Goal: Task Accomplishment & Management: Manage account settings

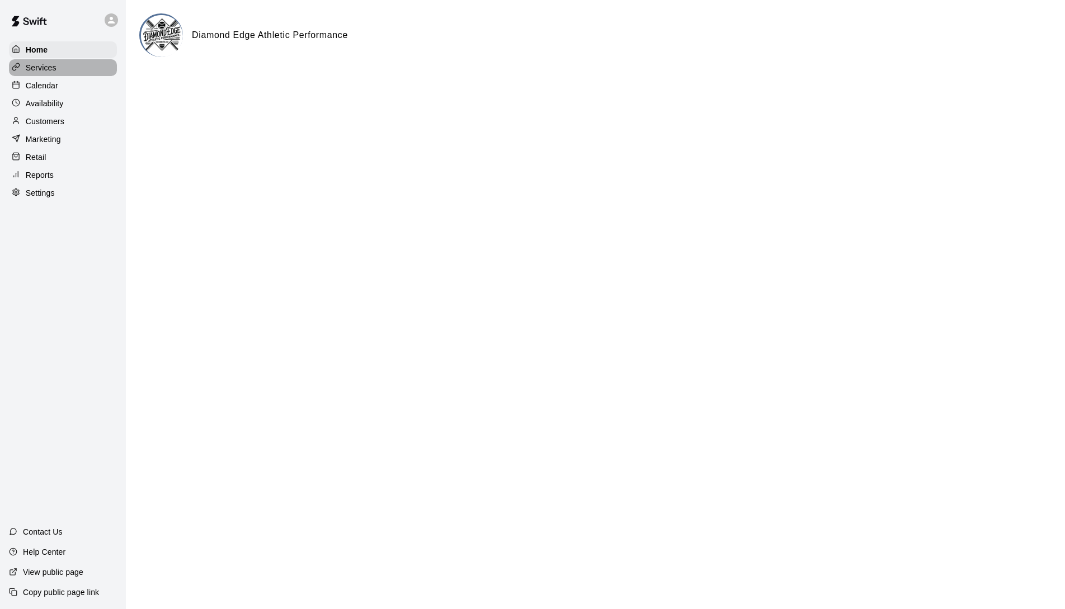
click at [44, 72] on p "Services" at bounding box center [41, 67] width 31 height 11
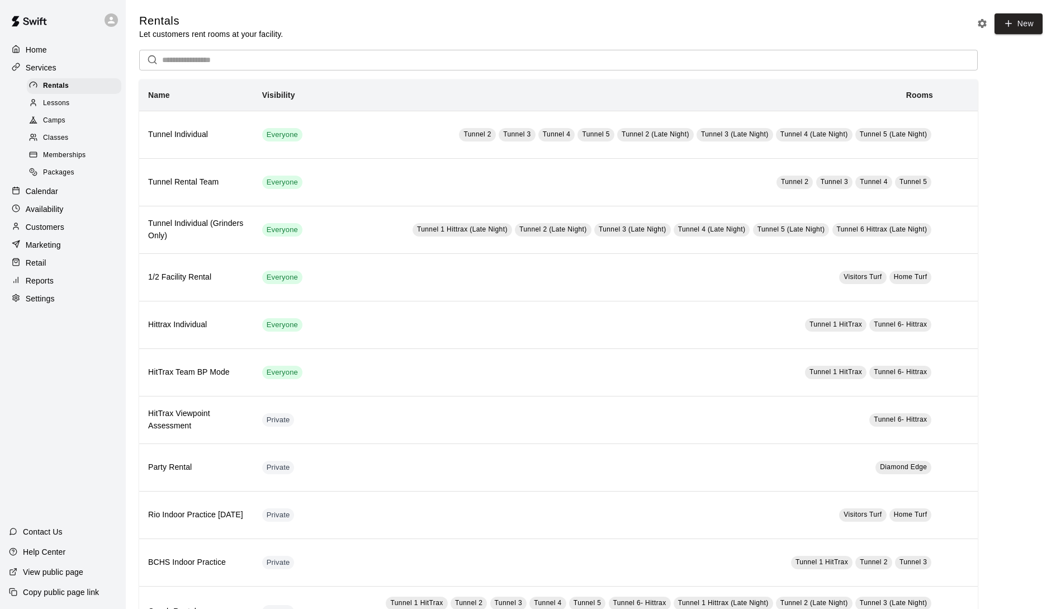
click at [54, 155] on span "Memberships" at bounding box center [64, 155] width 43 height 11
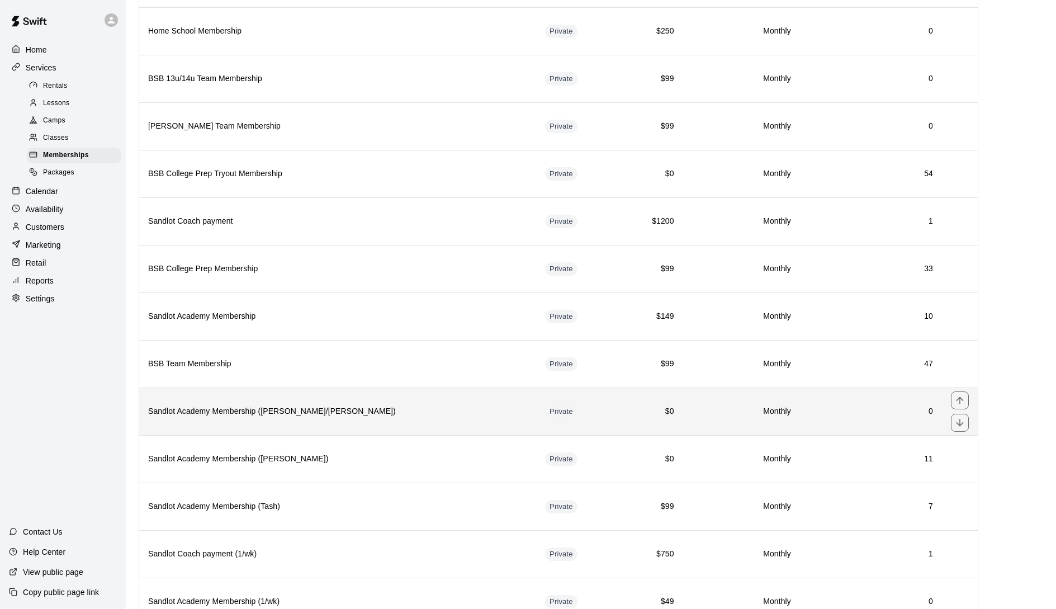
scroll to position [533, 0]
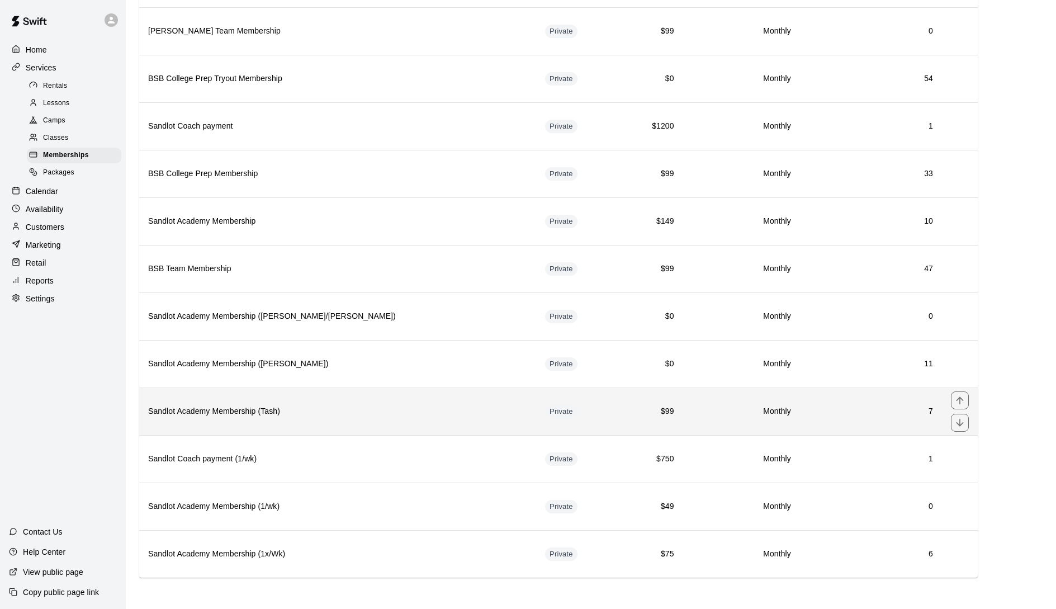
click at [308, 413] on h6 "Sandlot Academy Membership (Tash)" at bounding box center [337, 411] width 379 height 12
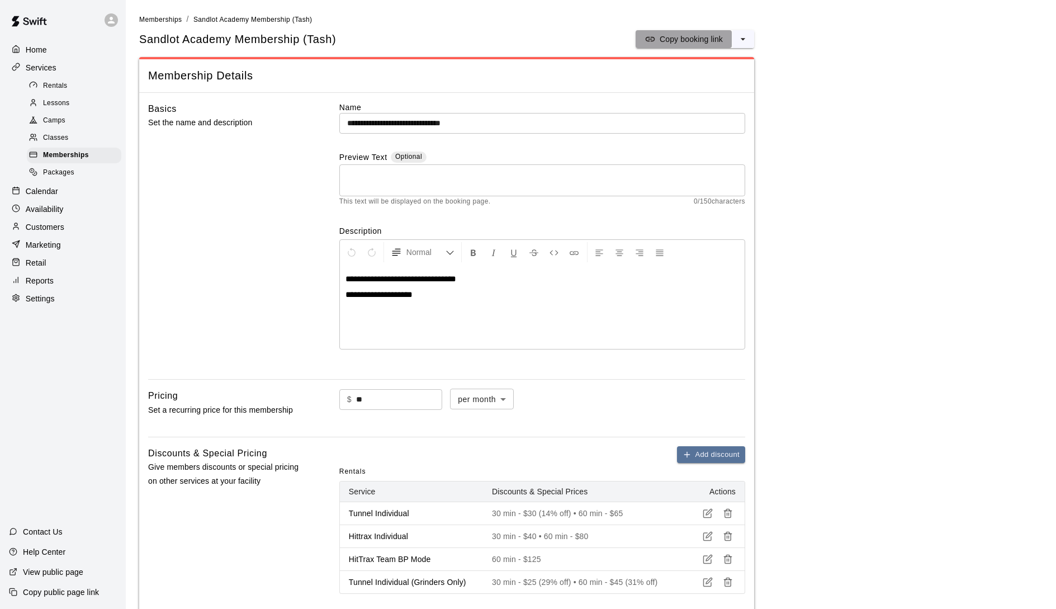
click at [709, 35] on p "Copy booking link" at bounding box center [691, 39] width 63 height 11
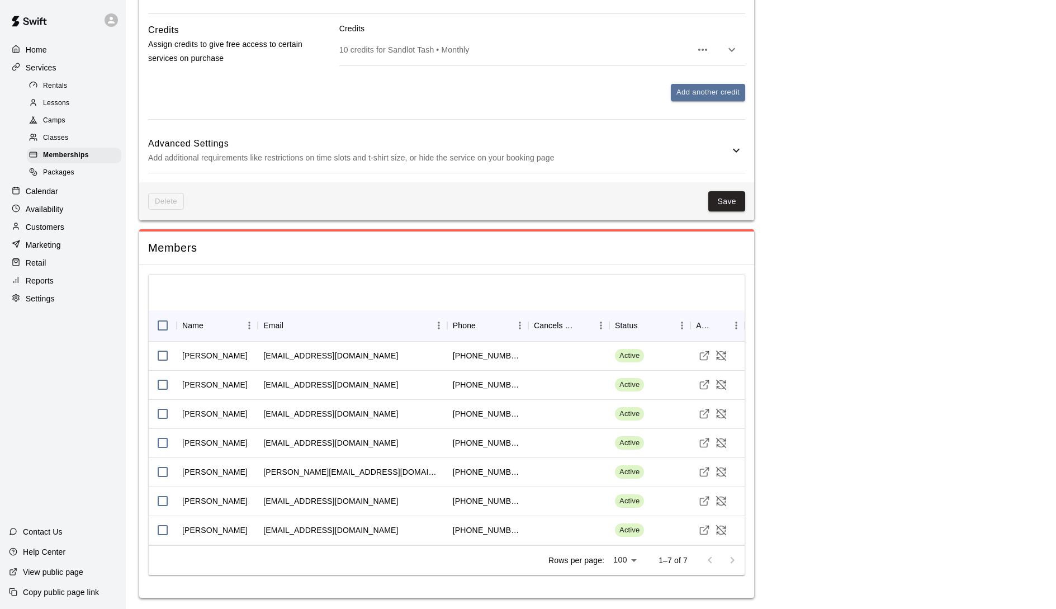
scroll to position [1404, 0]
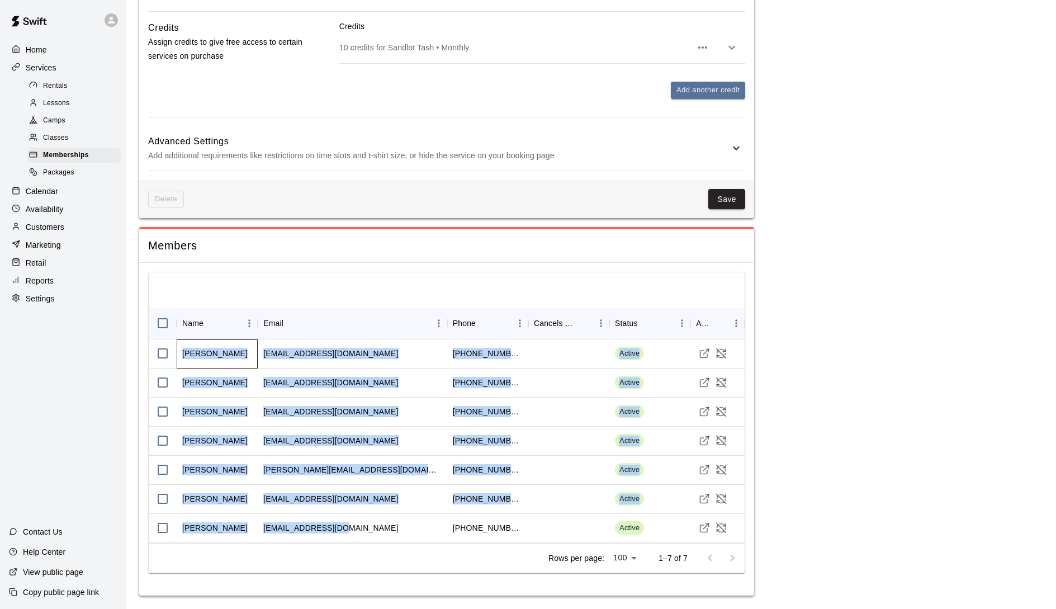
drag, startPoint x: 186, startPoint y: 353, endPoint x: 373, endPoint y: 536, distance: 262.2
click at [373, 536] on div "[PERSON_NAME] [EMAIL_ADDRESS][DOMAIN_NAME] [PHONE_NUMBER] Active [PERSON_NAME] …" at bounding box center [452, 441] width 607 height 204
copy div "[PERSON_NAME] [EMAIL_ADDRESS][DOMAIN_NAME] [PHONE_NUMBER] Active [PERSON_NAME] …"
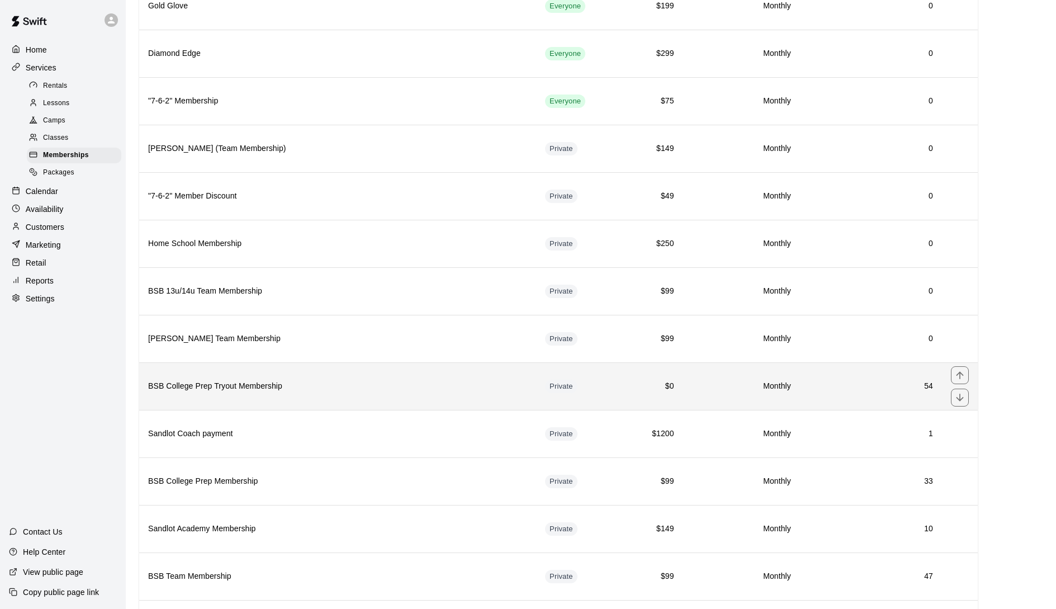
scroll to position [336, 0]
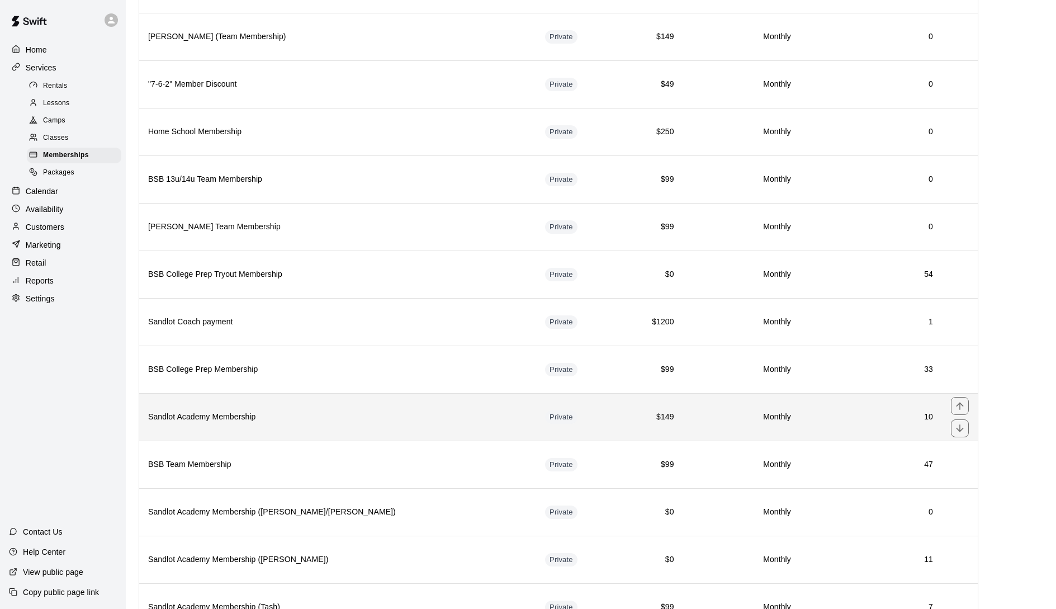
click at [206, 421] on h6 "Sandlot Academy Membership" at bounding box center [337, 417] width 379 height 12
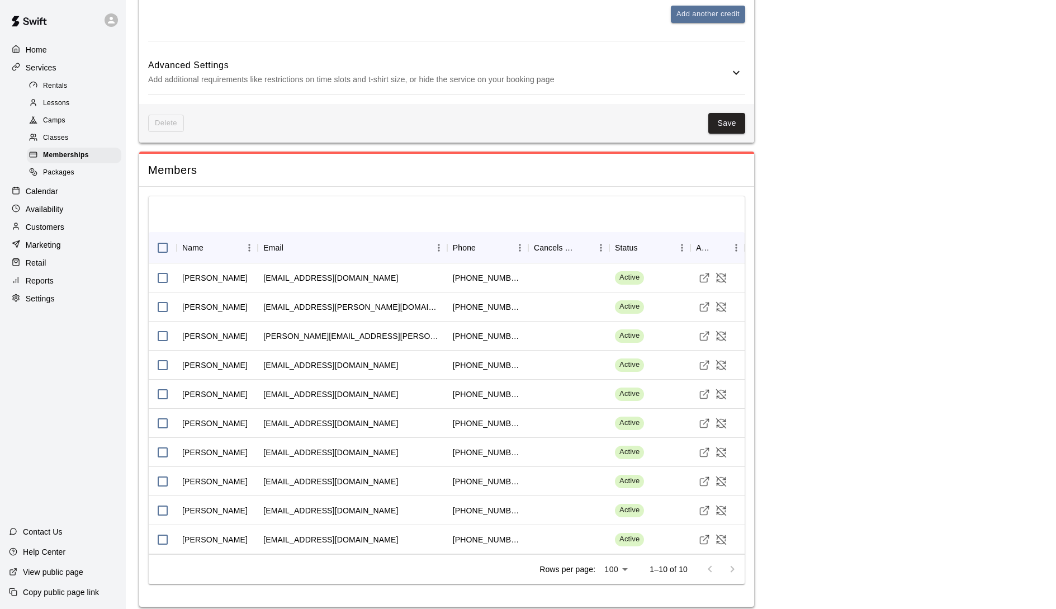
scroll to position [704, 0]
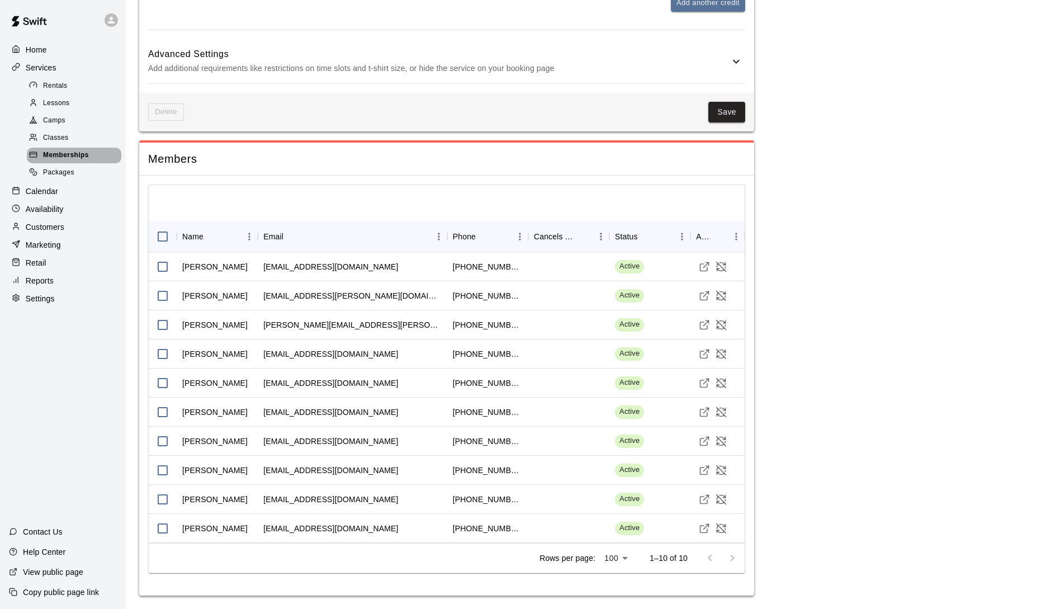
click at [73, 158] on span "Memberships" at bounding box center [66, 155] width 46 height 11
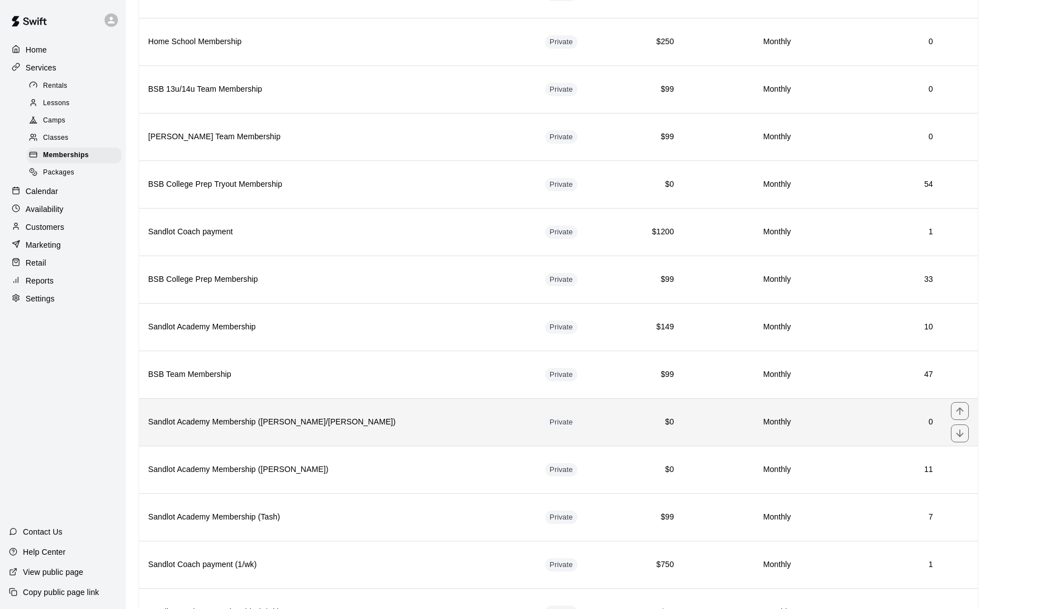
scroll to position [533, 0]
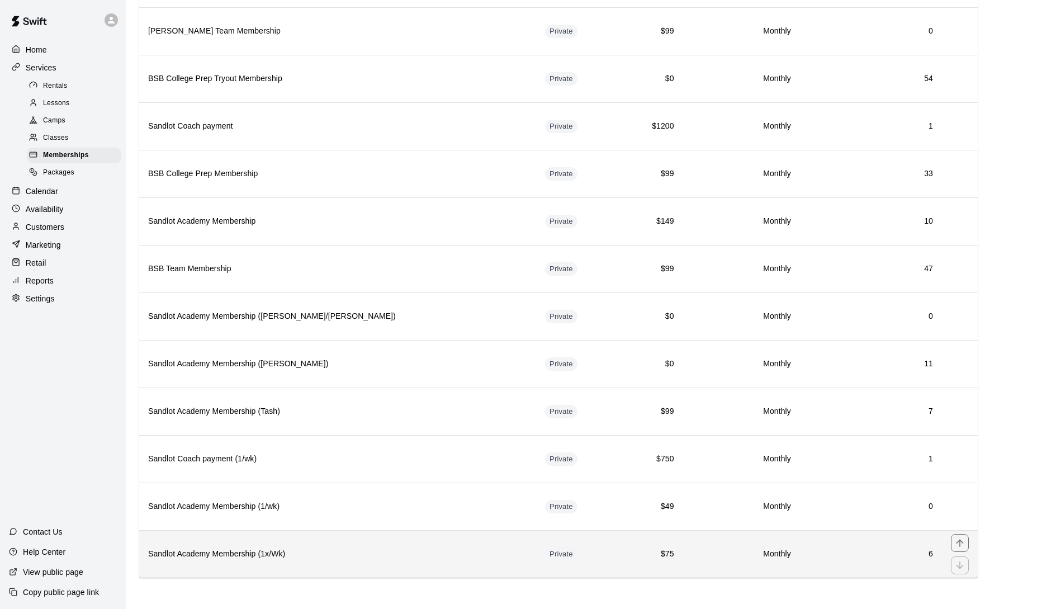
click at [251, 554] on h6 "Sandlot Academy Membership (1x/Wk)" at bounding box center [337, 554] width 379 height 12
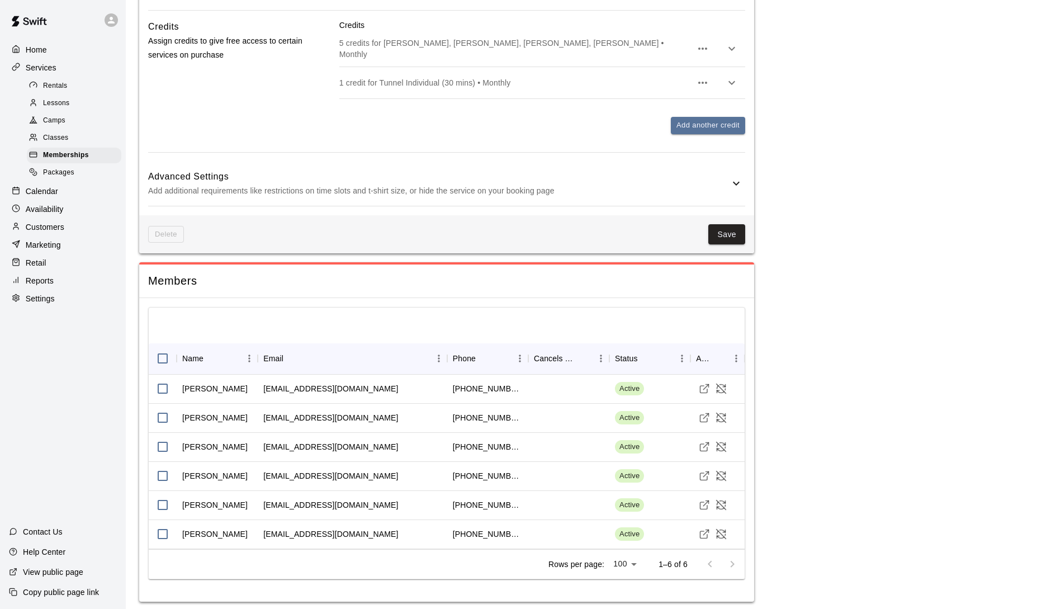
scroll to position [1406, 0]
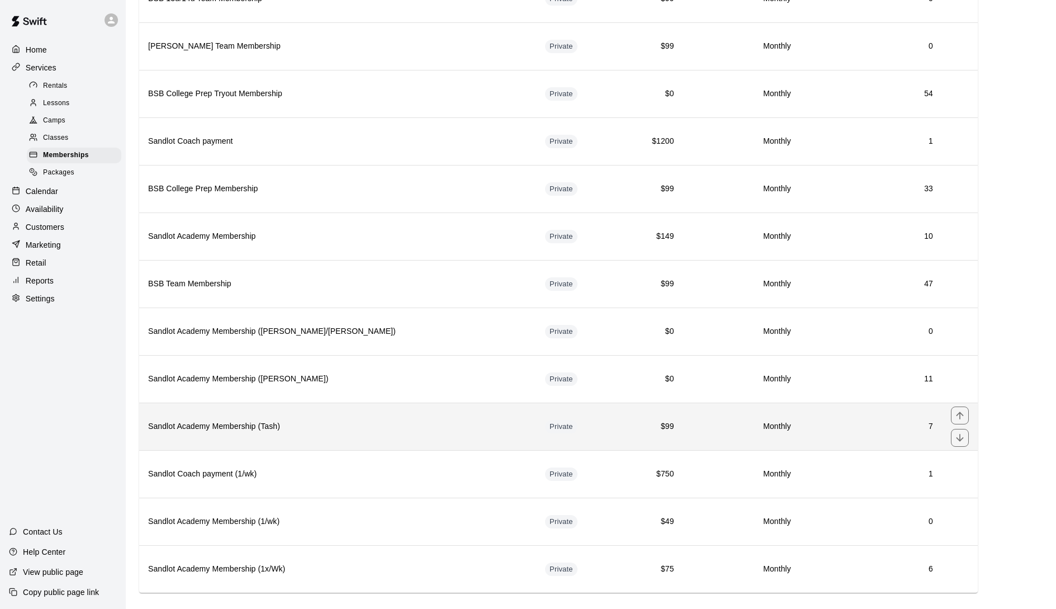
scroll to position [533, 0]
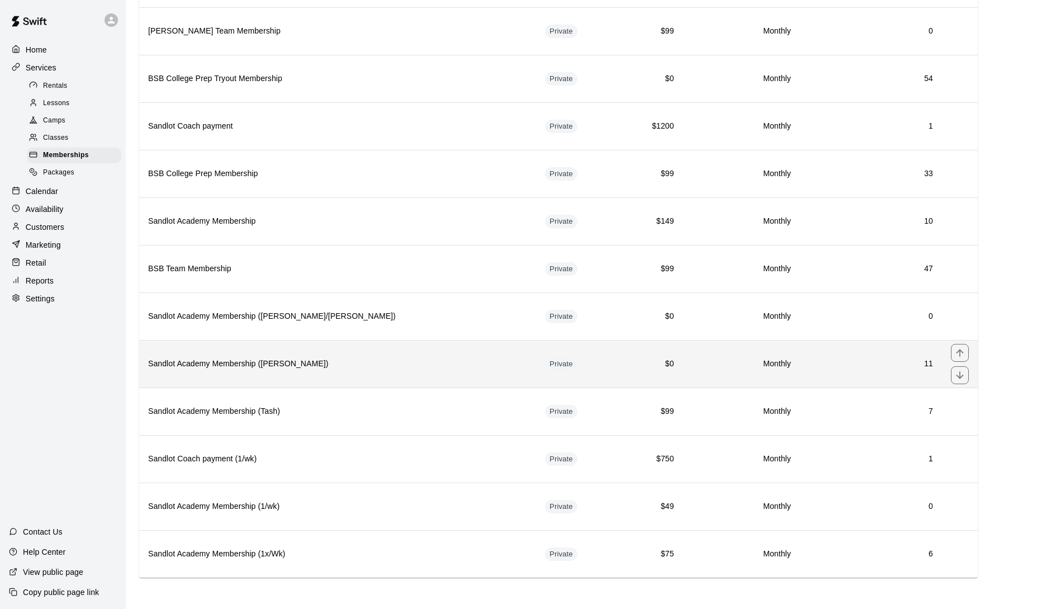
click at [313, 370] on th "Sandlot Academy Membership ([PERSON_NAME])" at bounding box center [337, 364] width 397 height 48
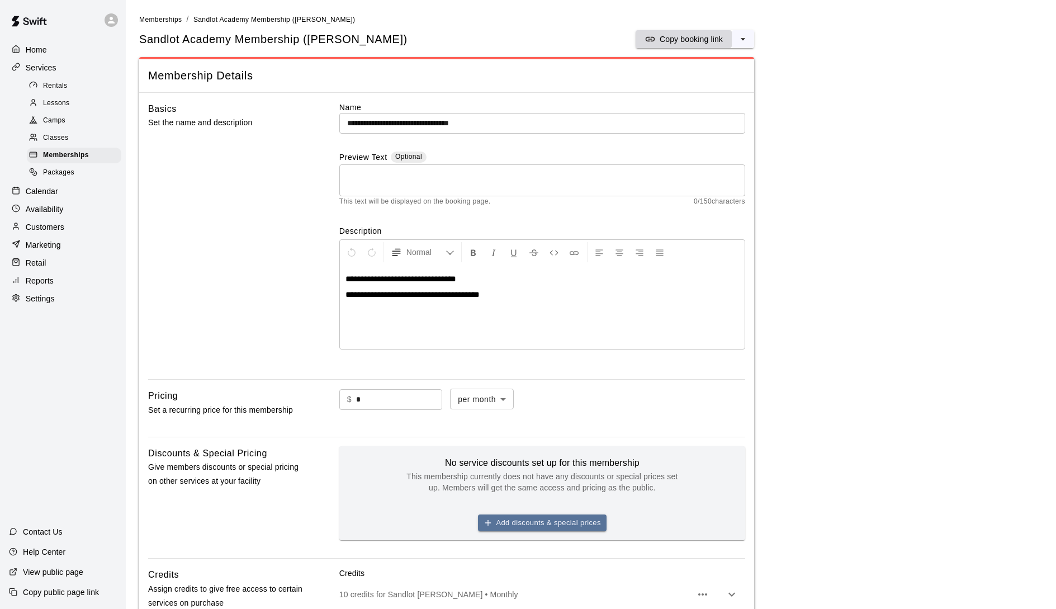
click at [686, 38] on p "Copy booking link" at bounding box center [691, 39] width 63 height 11
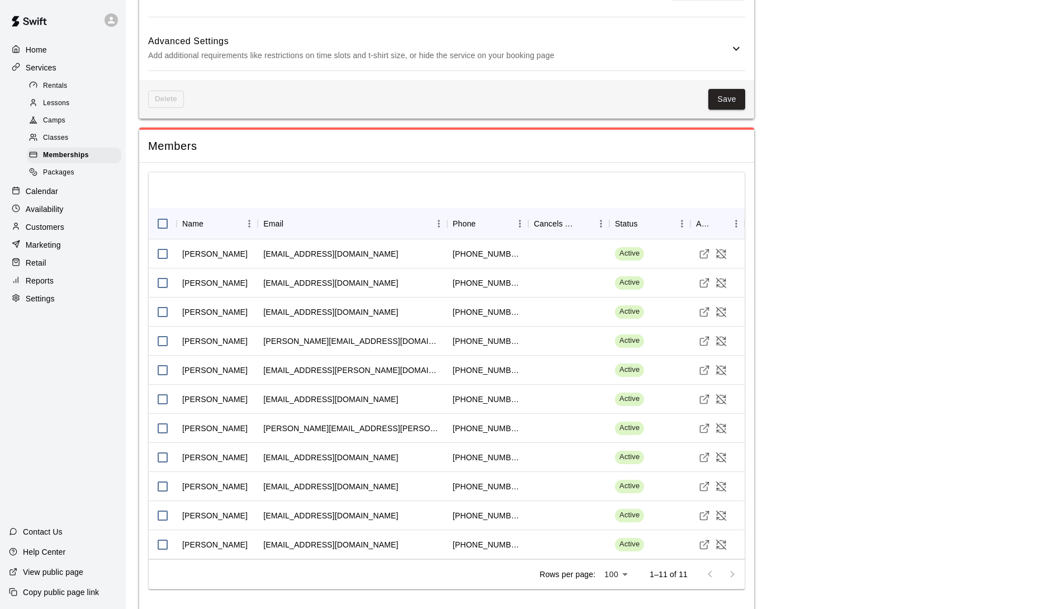
scroll to position [663, 0]
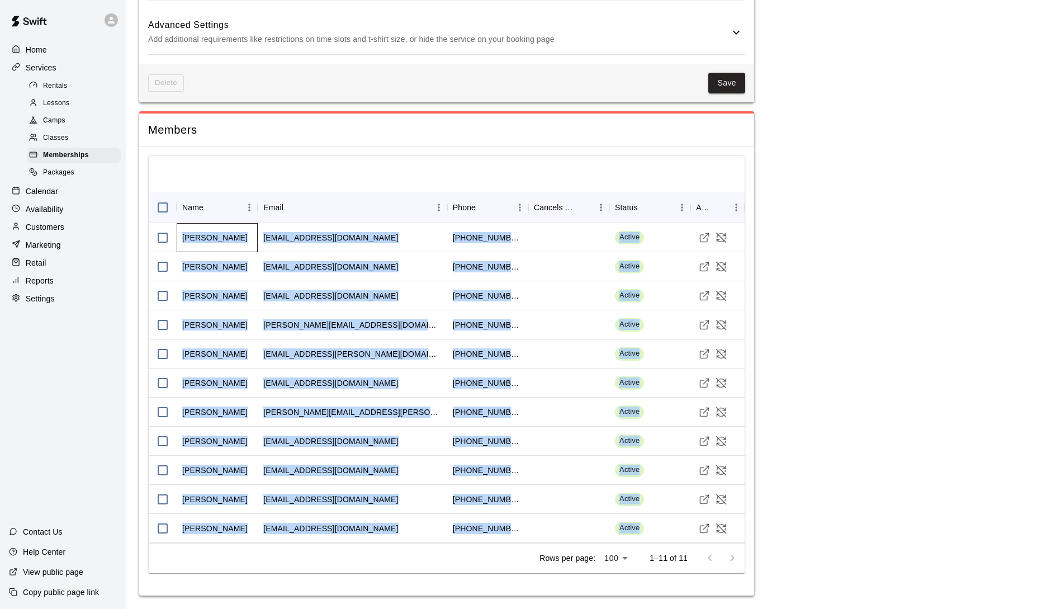
drag, startPoint x: 180, startPoint y: 237, endPoint x: 664, endPoint y: 521, distance: 561.9
click at [664, 521] on div "[PERSON_NAME] [PERSON_NAME][EMAIL_ADDRESS][DOMAIN_NAME] [PHONE_NUMBER] Active […" at bounding box center [452, 383] width 607 height 320
copy div "[PERSON_NAME] [PERSON_NAME][EMAIL_ADDRESS][DOMAIN_NAME] [PHONE_NUMBER] Active […"
click at [408, 534] on div "[EMAIL_ADDRESS][DOMAIN_NAME]" at bounding box center [353, 528] width 190 height 29
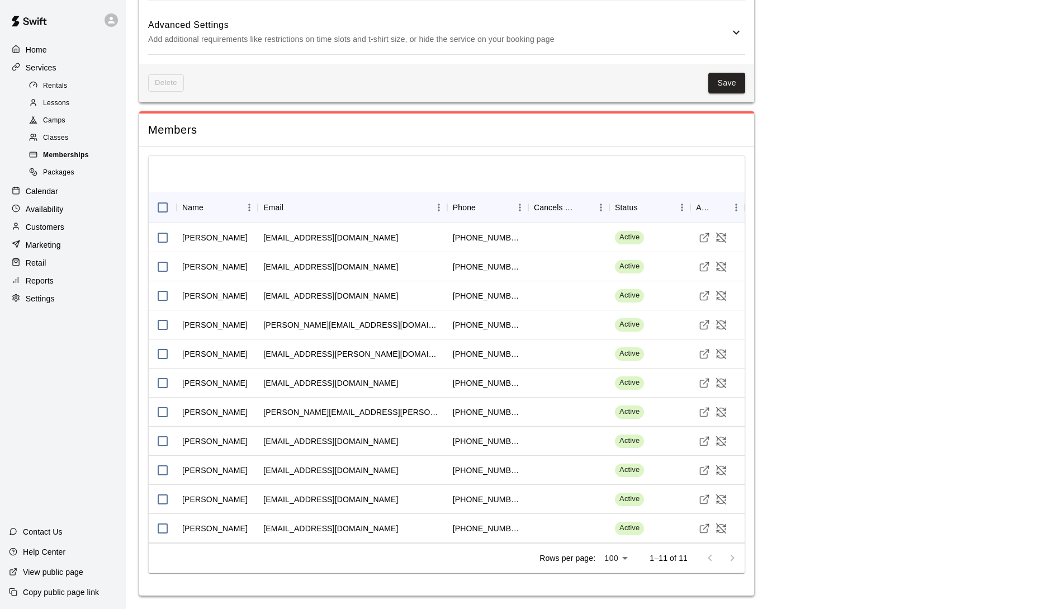
click at [65, 154] on span "Memberships" at bounding box center [66, 155] width 46 height 11
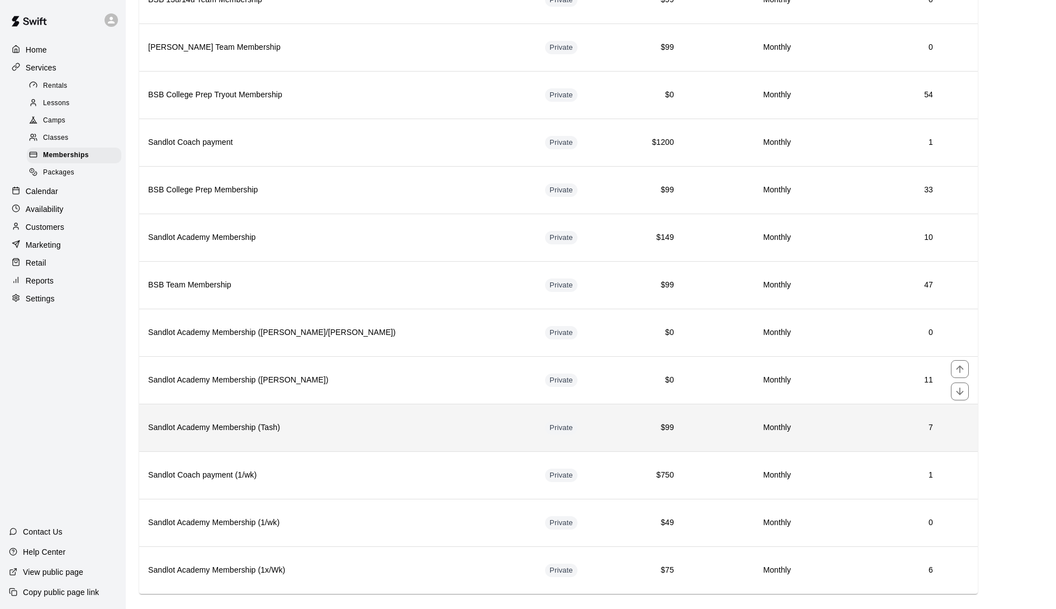
scroll to position [533, 0]
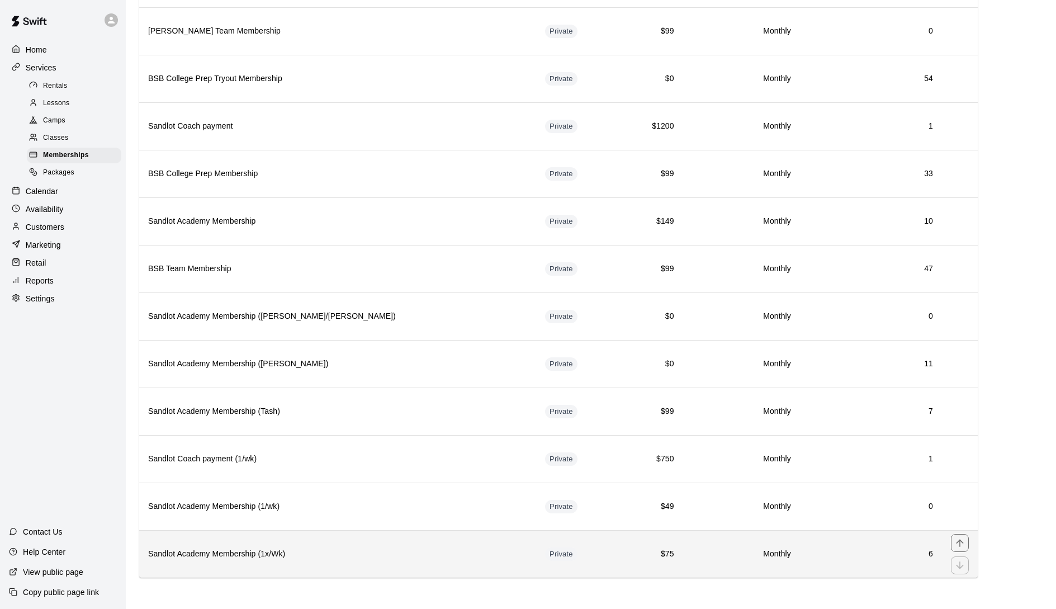
click at [211, 554] on h6 "Sandlot Academy Membership (1x/Wk)" at bounding box center [337, 554] width 379 height 12
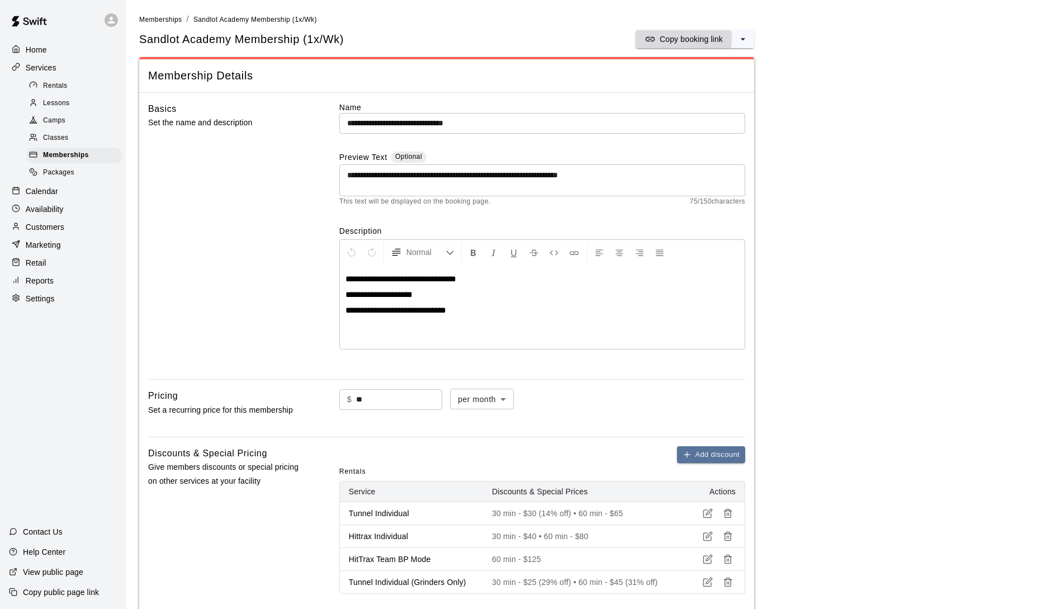
click at [673, 39] on p "Copy booking link" at bounding box center [691, 39] width 63 height 11
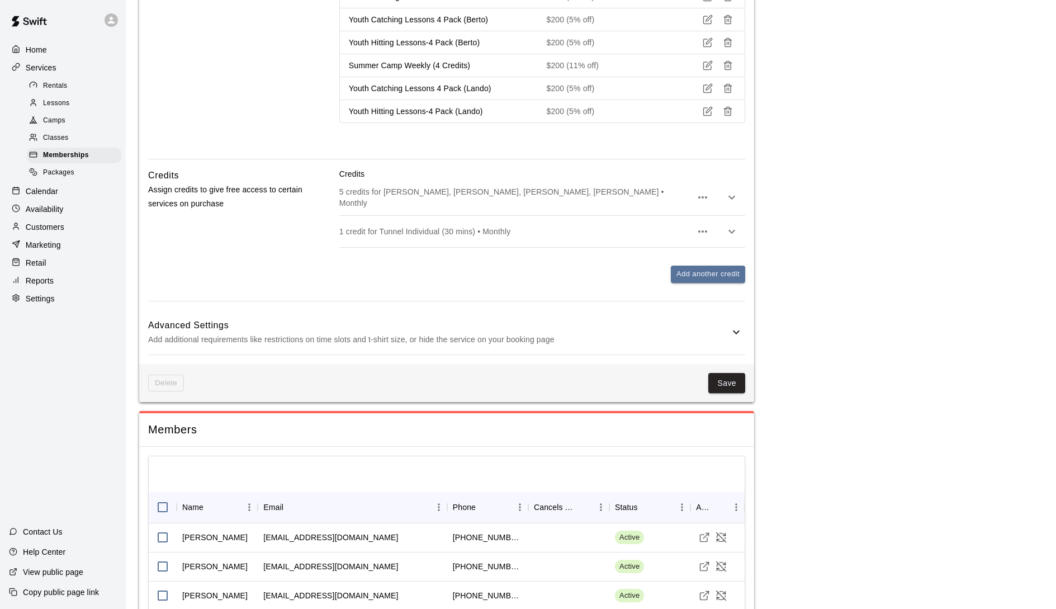
scroll to position [1406, 0]
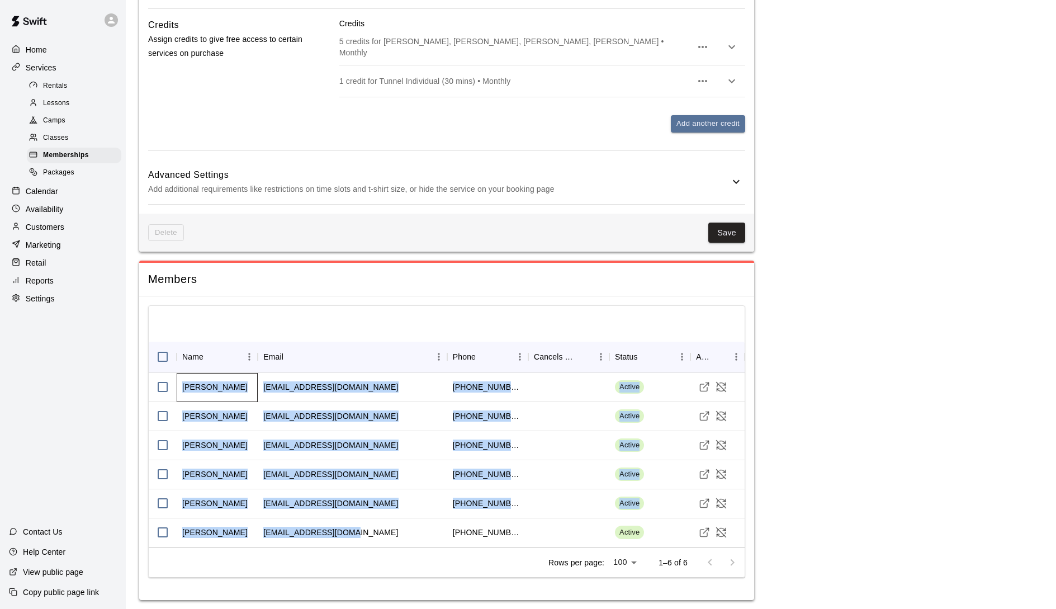
drag, startPoint x: 190, startPoint y: 385, endPoint x: 393, endPoint y: 530, distance: 249.4
click at [393, 530] on div "[PERSON_NAME] [EMAIL_ADDRESS][DOMAIN_NAME] [PHONE_NUMBER] Active [PERSON_NAME] …" at bounding box center [452, 460] width 607 height 174
copy div "[PERSON_NAME] [EMAIL_ADDRESS][DOMAIN_NAME] [PHONE_NUMBER] Active [PERSON_NAME] …"
